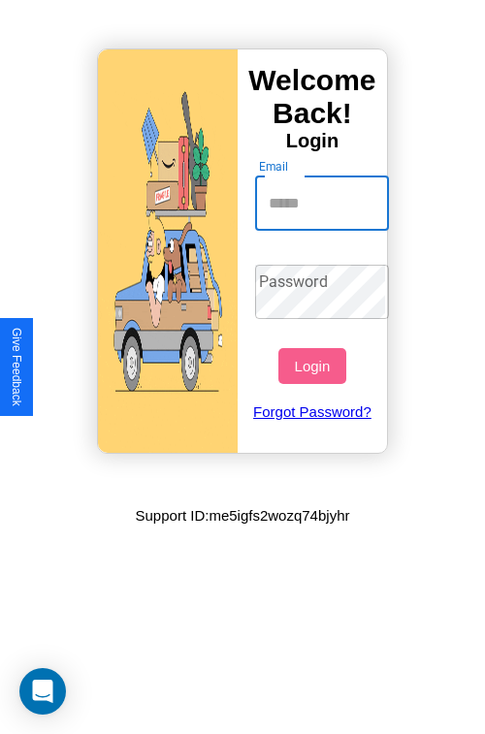
click at [324, 203] on input "Email" at bounding box center [322, 203] width 135 height 54
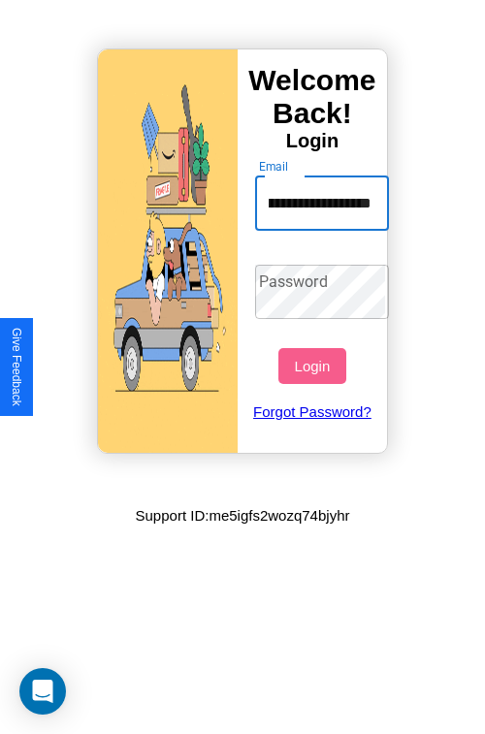
scroll to position [0, 111]
type input "**********"
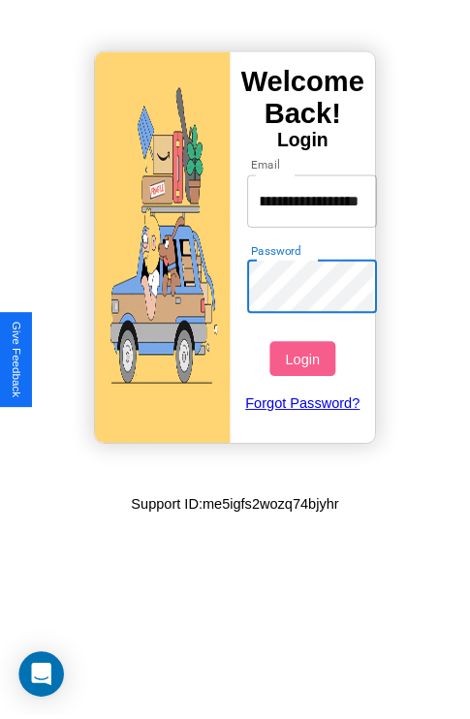
scroll to position [0, 0]
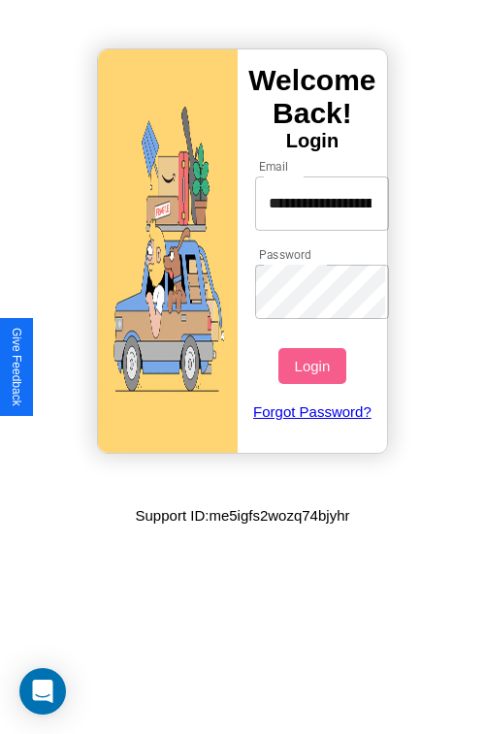
click at [314, 365] on button "Login" at bounding box center [311, 366] width 67 height 36
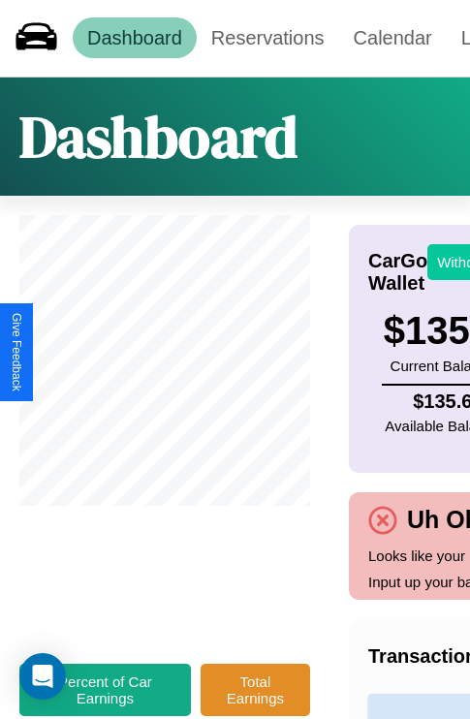
click at [455, 262] on button "Withdraw" at bounding box center [467, 262] width 80 height 36
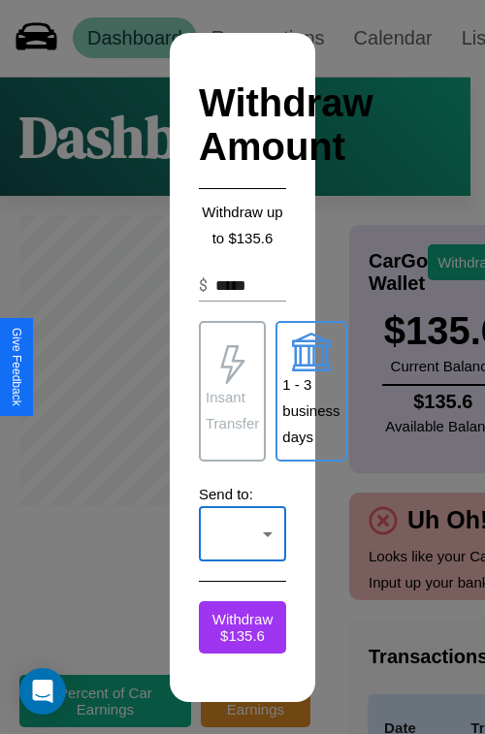
click div at bounding box center [242, 367] width 485 height 734
